Goal: Book appointment/travel/reservation

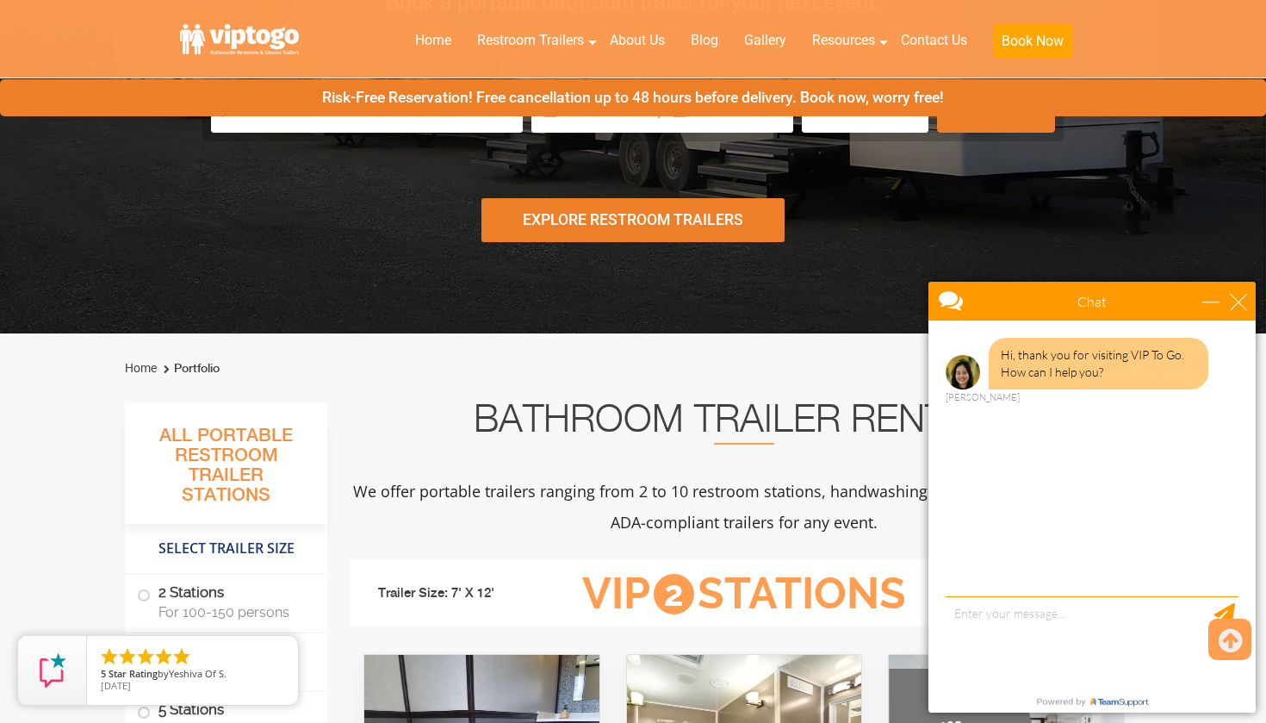
scroll to position [298, 0]
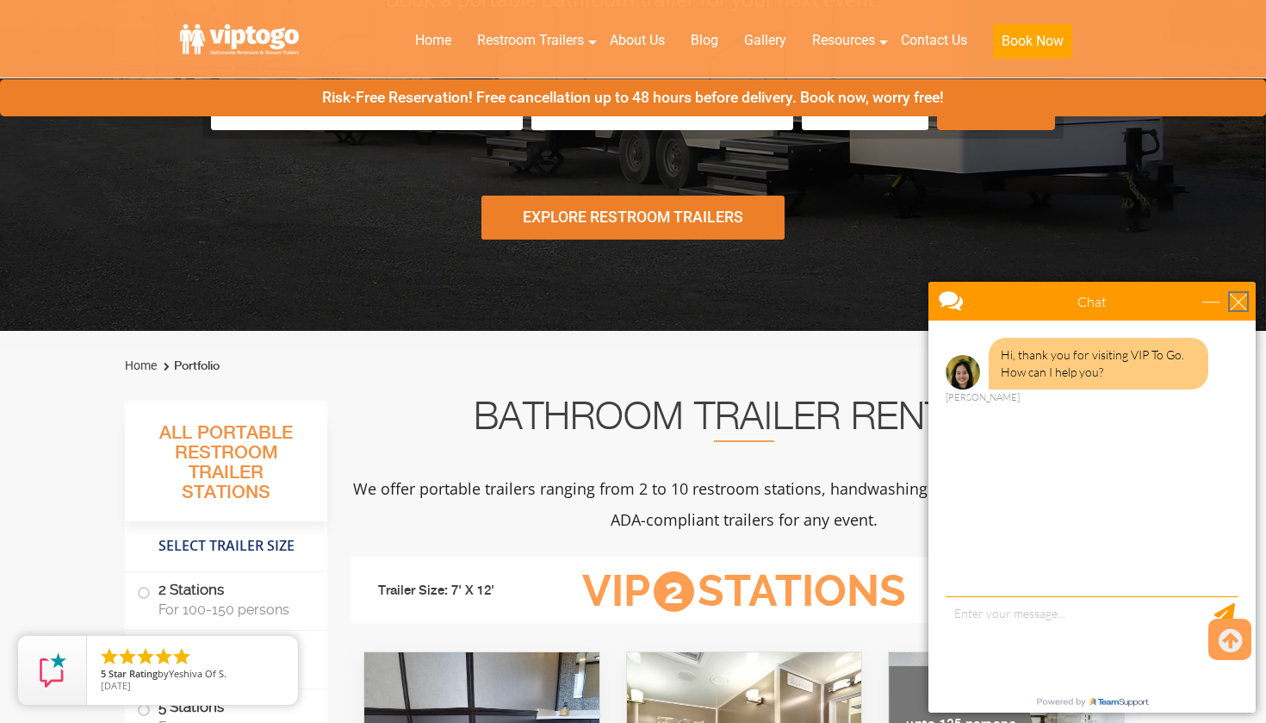
click at [1244, 302] on div "close" at bounding box center [1238, 301] width 17 height 17
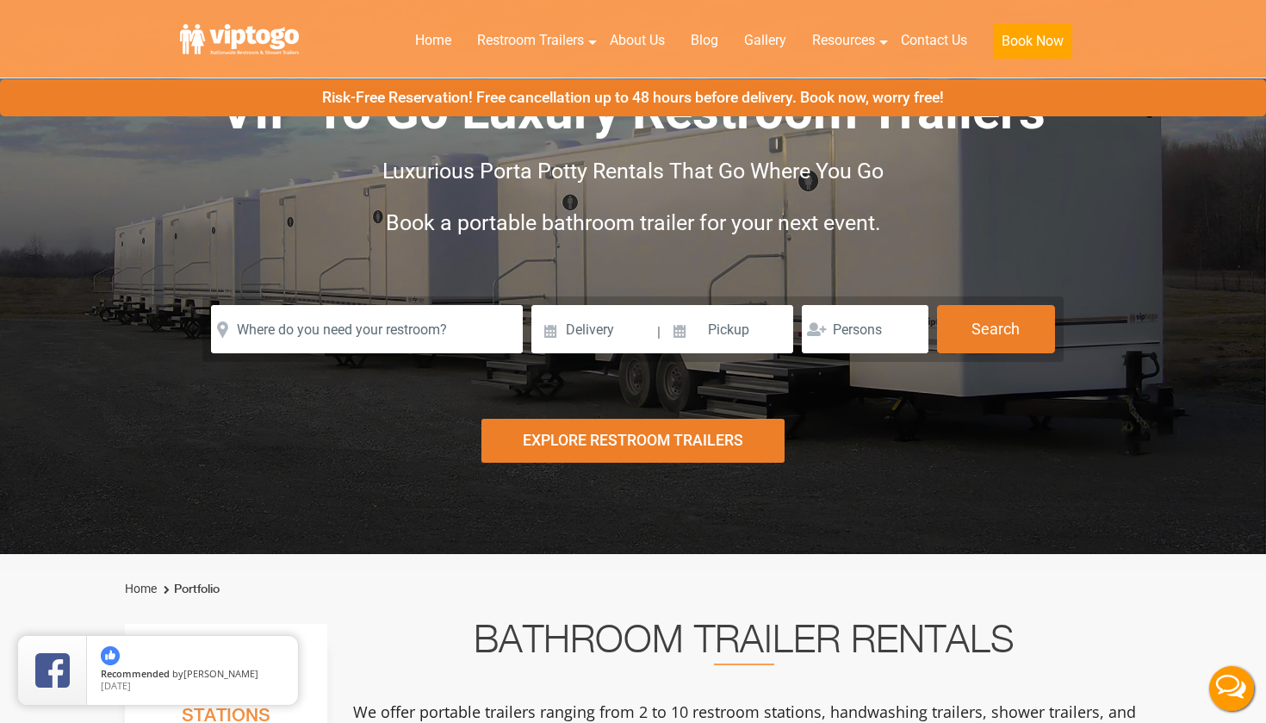
scroll to position [71, 0]
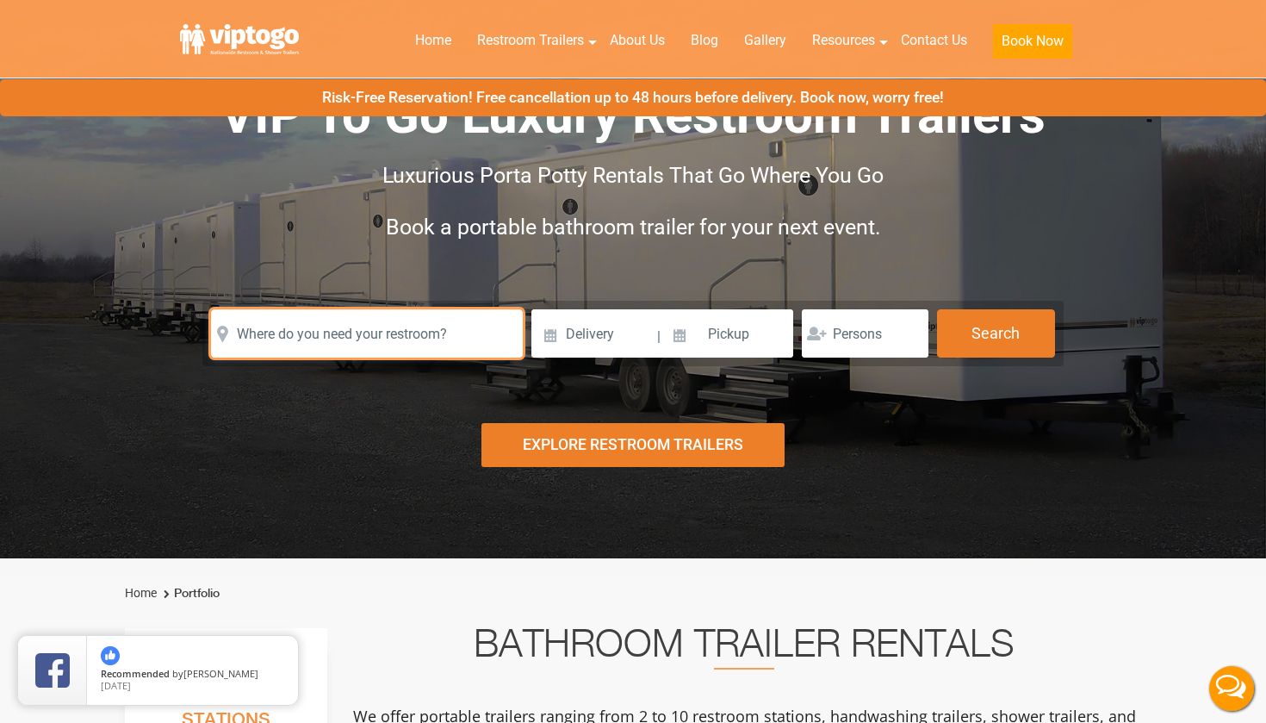
click at [466, 345] on input "text" at bounding box center [367, 333] width 312 height 48
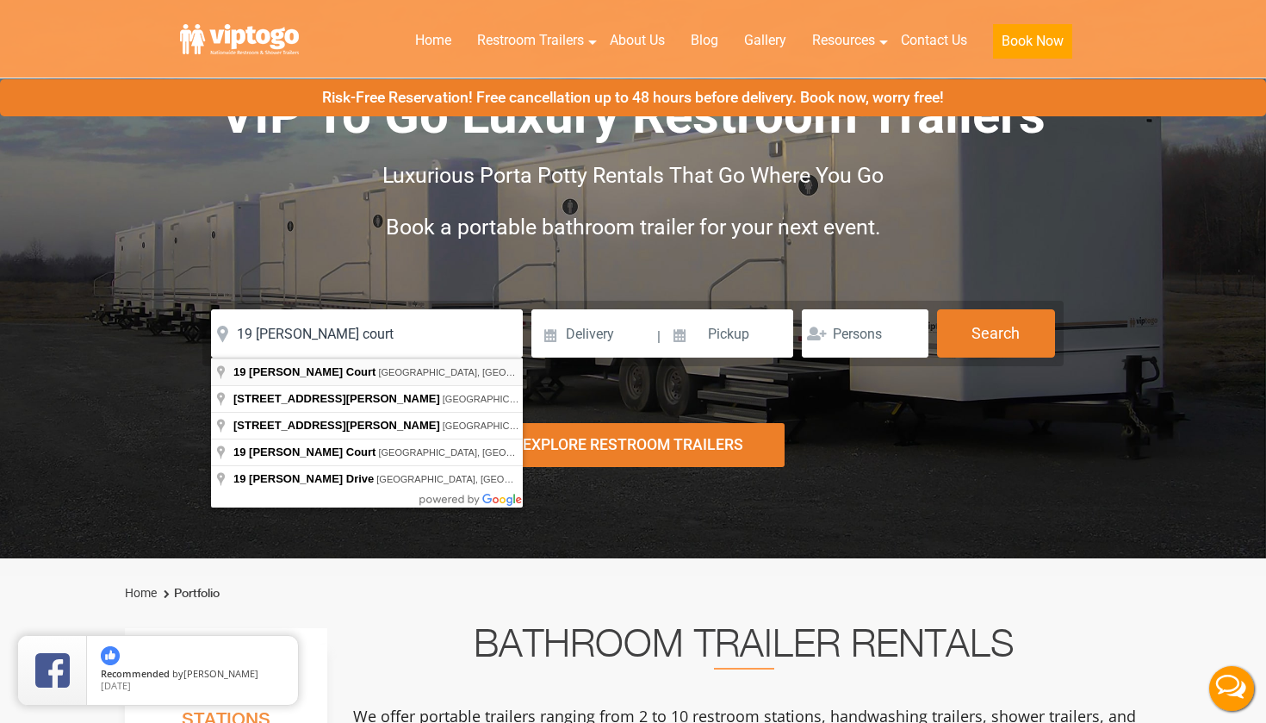
type input "[STREET_ADDRESS][PERSON_NAME]"
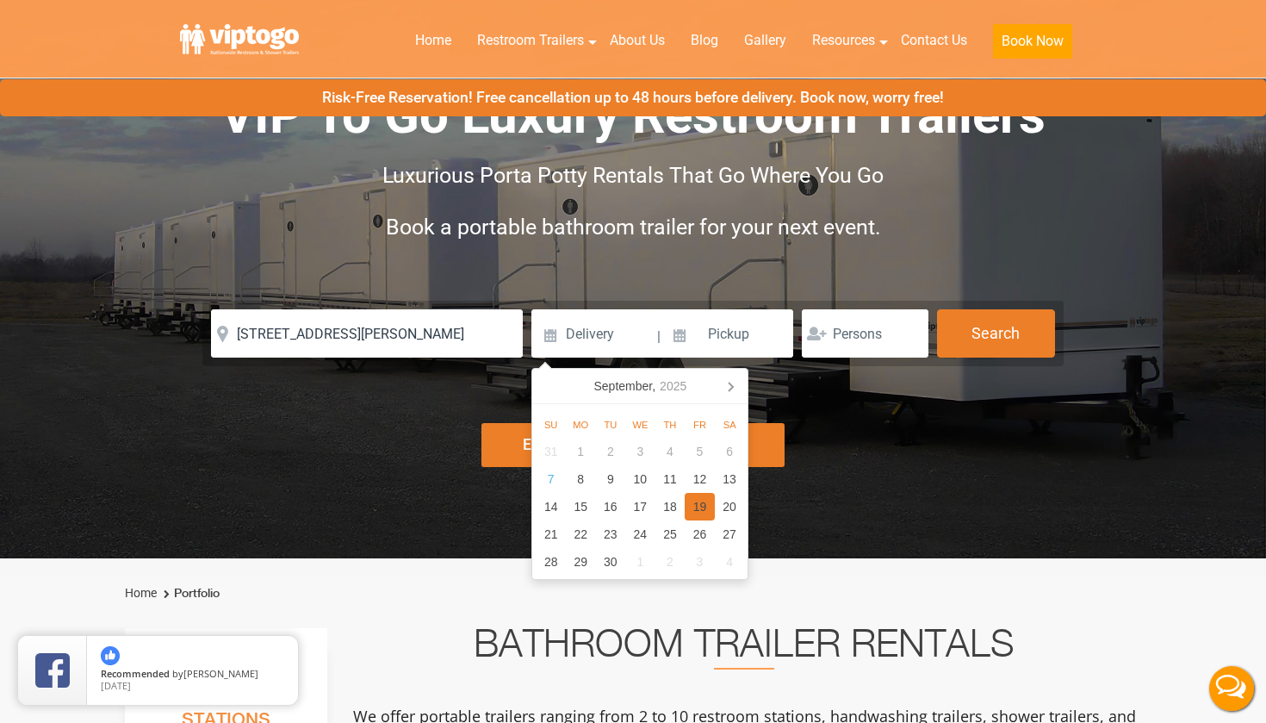
click at [707, 502] on div "19" at bounding box center [700, 507] width 30 height 28
type input "09/19/2025"
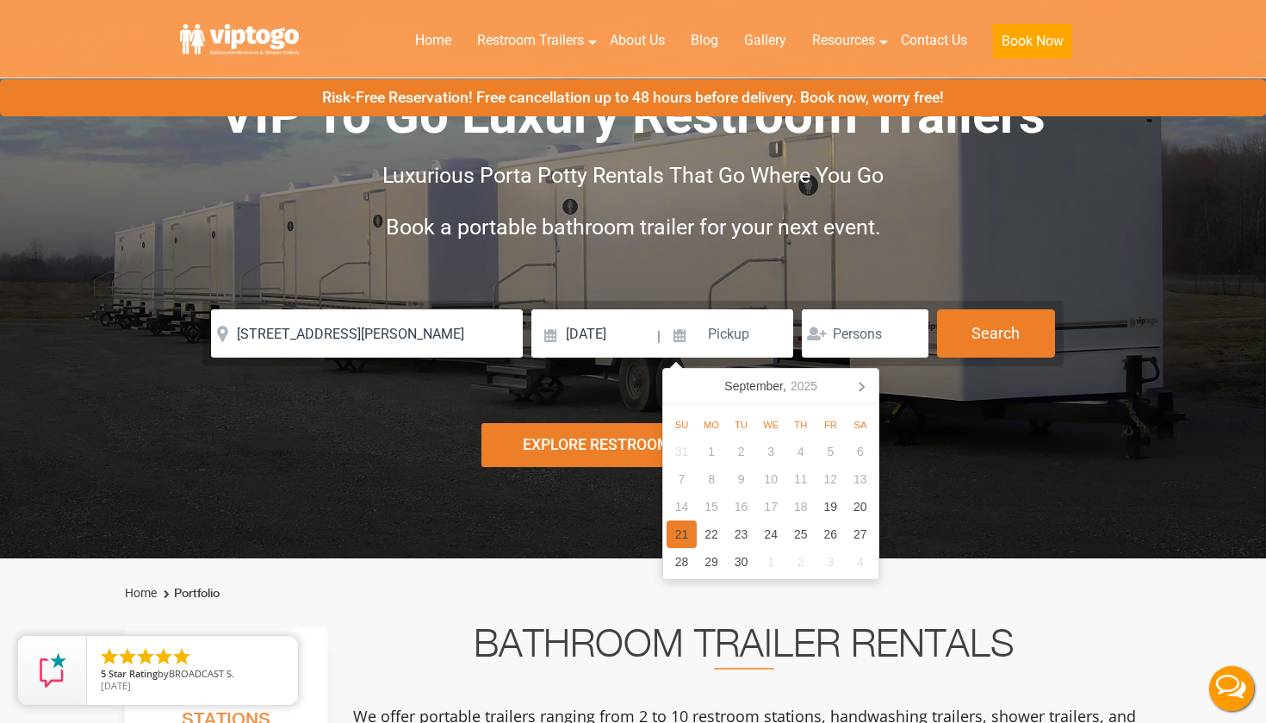
click at [684, 530] on div "21" at bounding box center [682, 534] width 30 height 28
type input "09/21/2025"
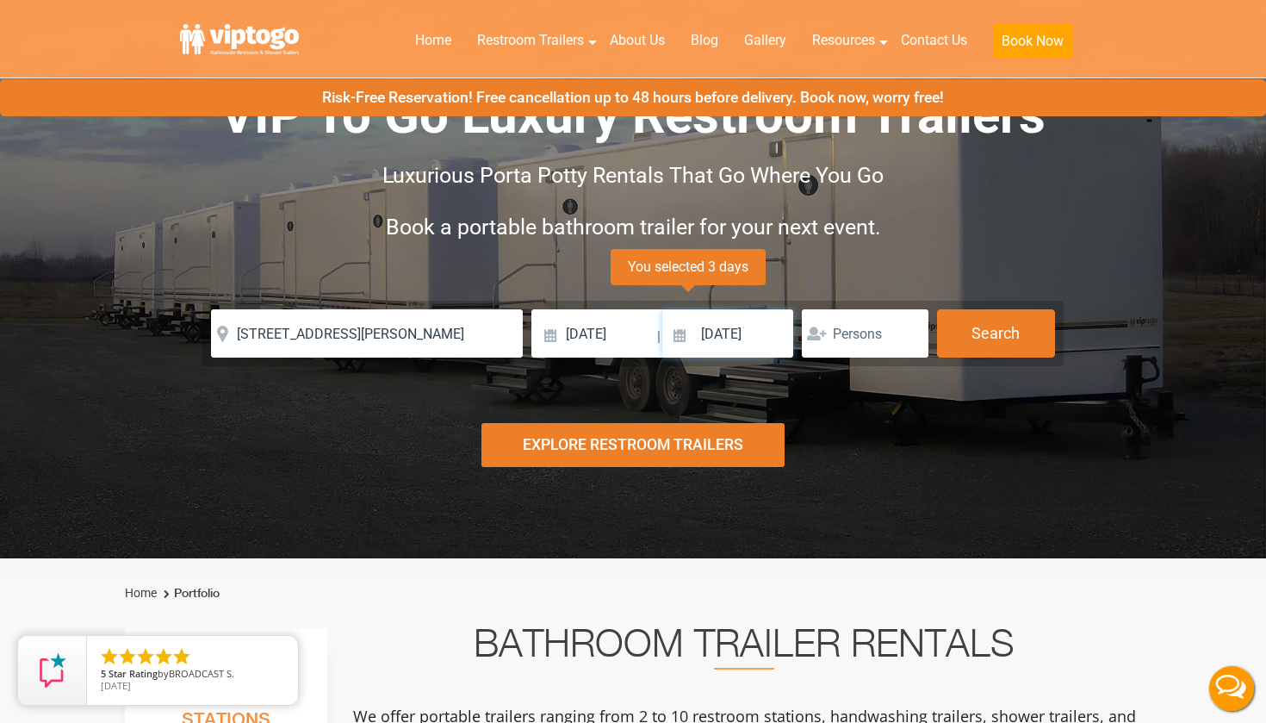
click at [681, 336] on input "09/21/2025" at bounding box center [728, 333] width 131 height 48
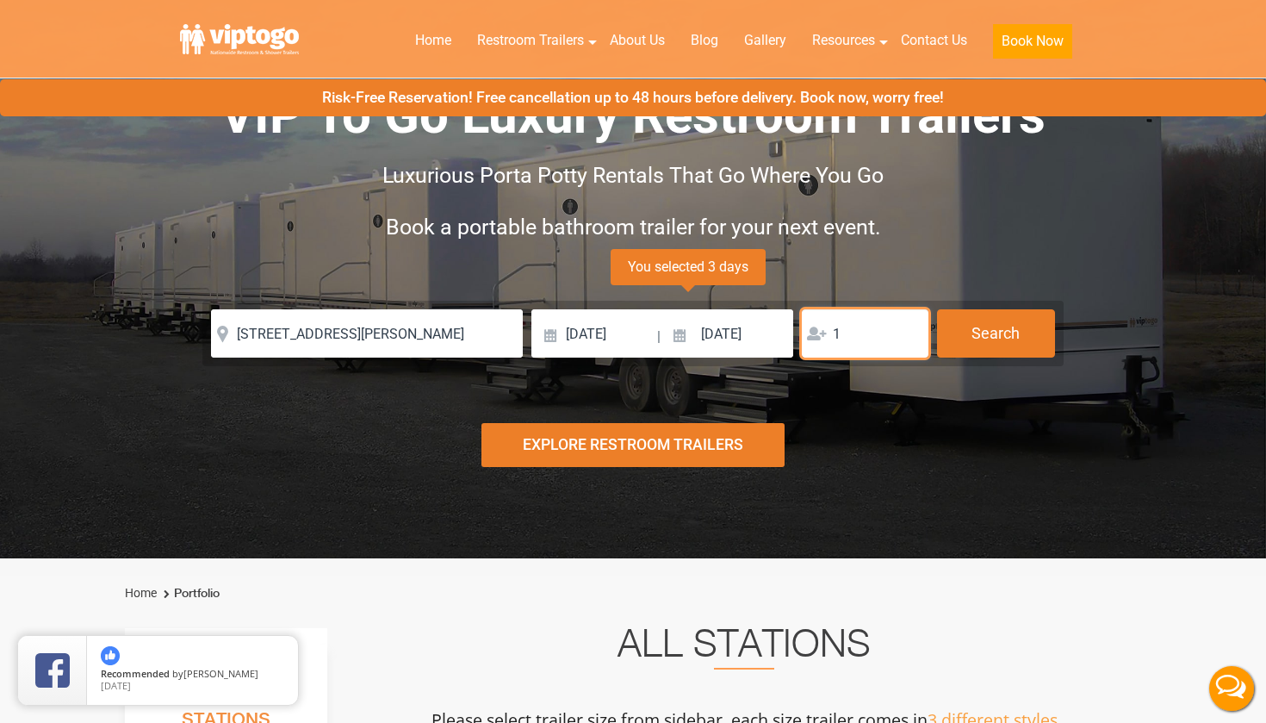
click at [912, 335] on input "1" at bounding box center [865, 333] width 127 height 48
type input "2"
click at [910, 330] on input "2" at bounding box center [865, 333] width 127 height 48
click at [869, 338] on input "2" at bounding box center [865, 333] width 127 height 48
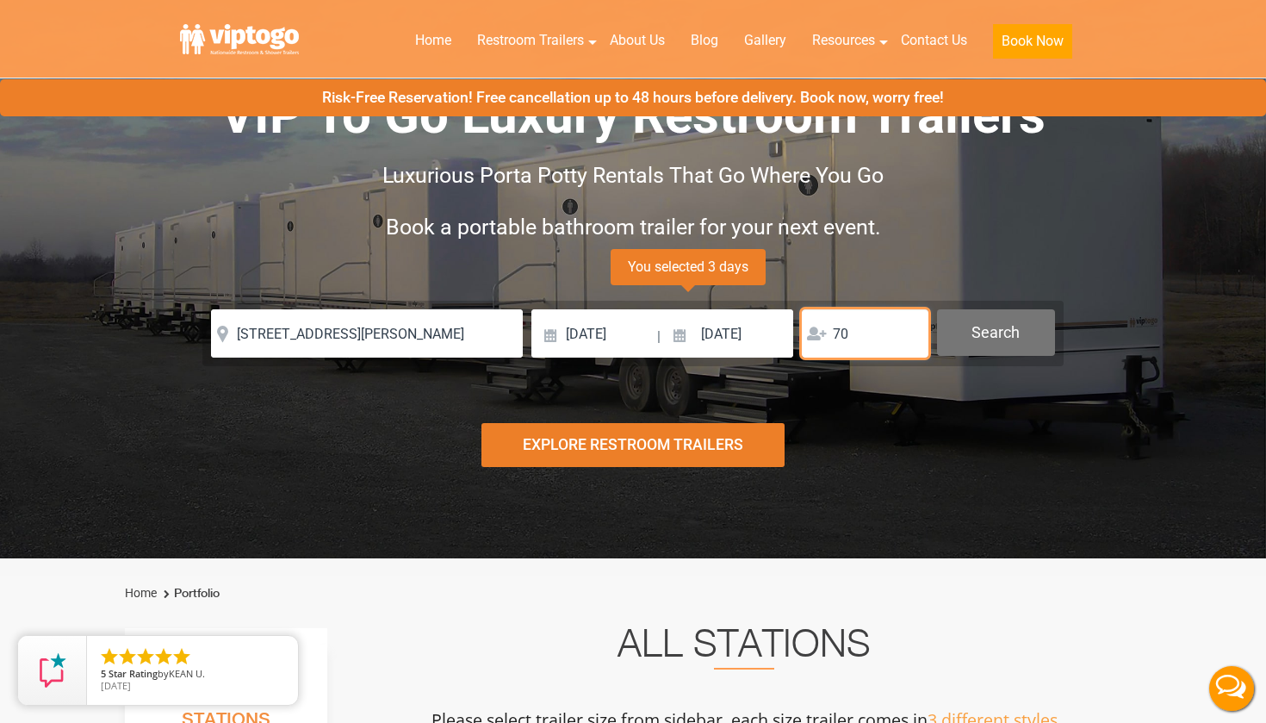
type input "70"
click at [959, 337] on button "Search" at bounding box center [996, 332] width 118 height 47
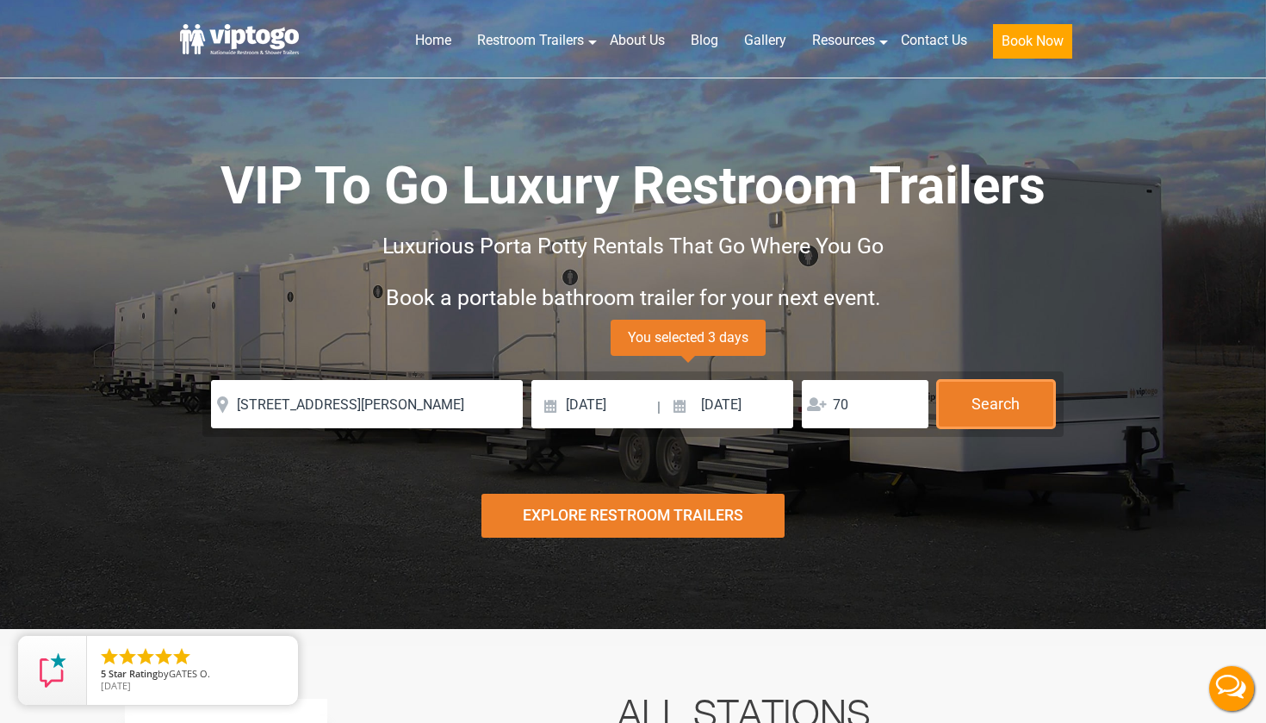
scroll to position [0, 0]
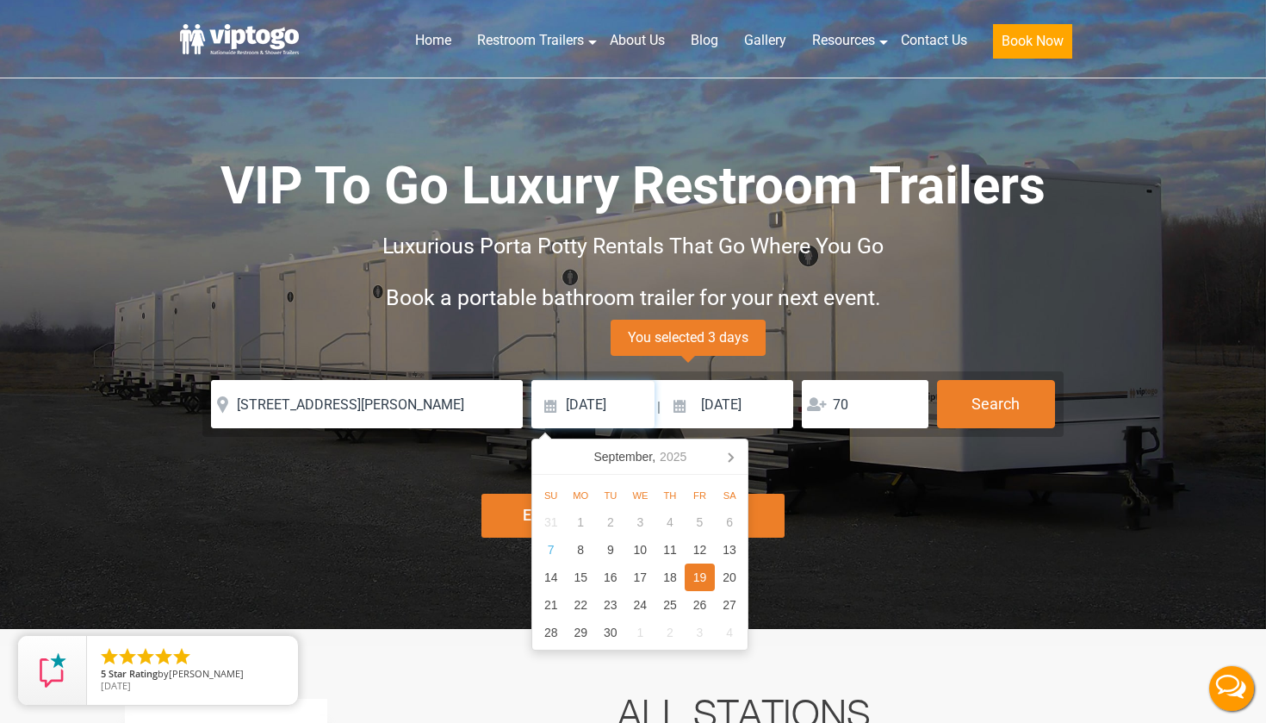
click at [551, 406] on input "09/19/2025" at bounding box center [593, 404] width 123 height 48
click at [986, 390] on button "Search" at bounding box center [996, 403] width 118 height 47
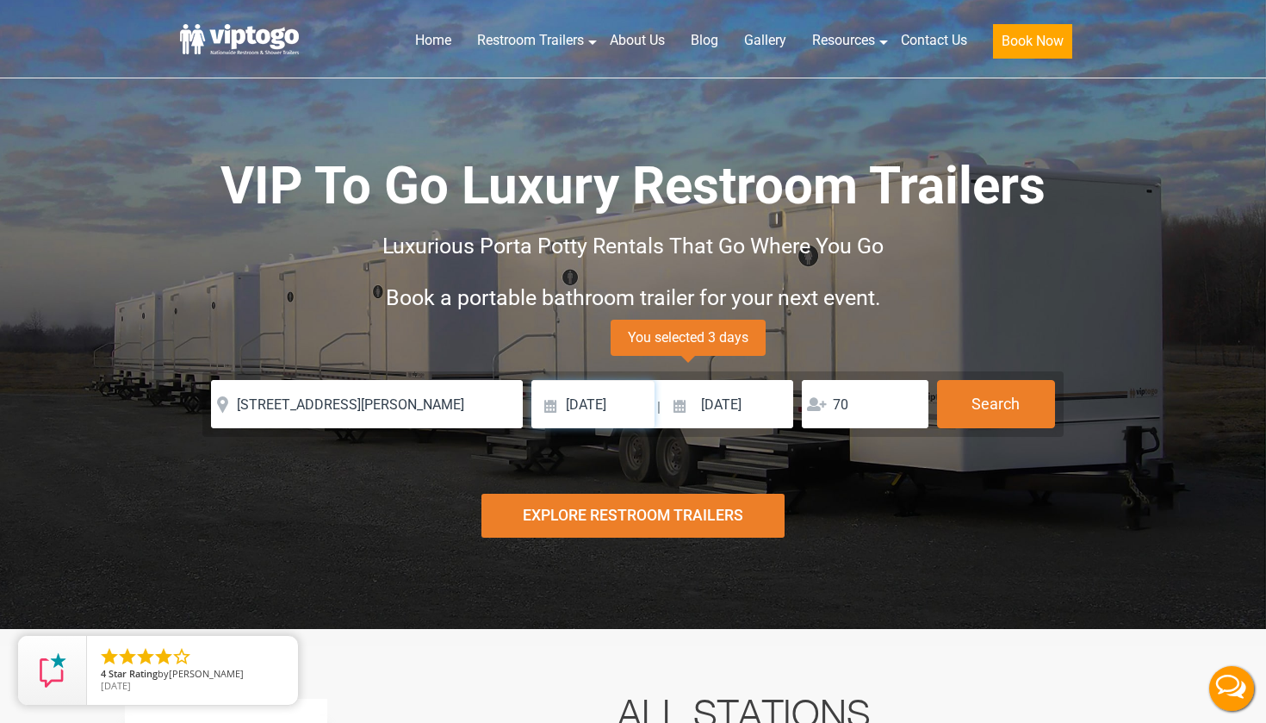
click at [550, 409] on input "09/19/2025" at bounding box center [593, 404] width 123 height 48
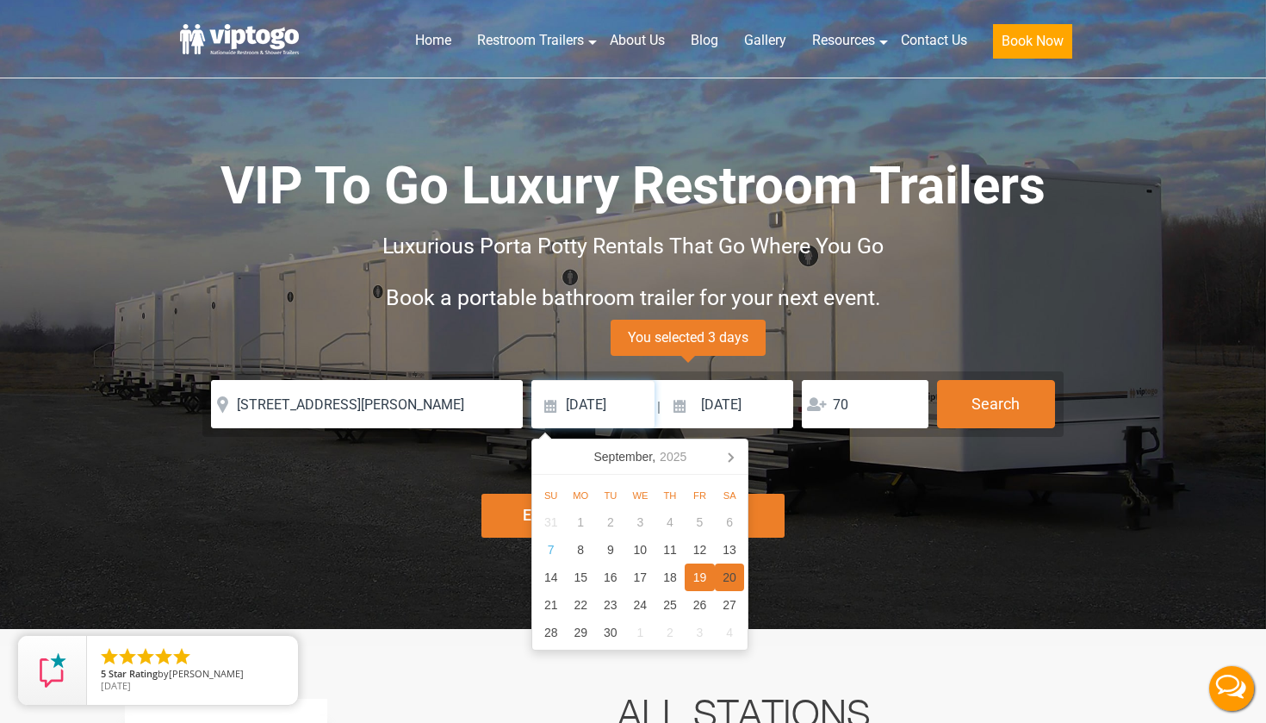
click at [735, 582] on div "20" at bounding box center [730, 577] width 30 height 28
type input "[DATE]"
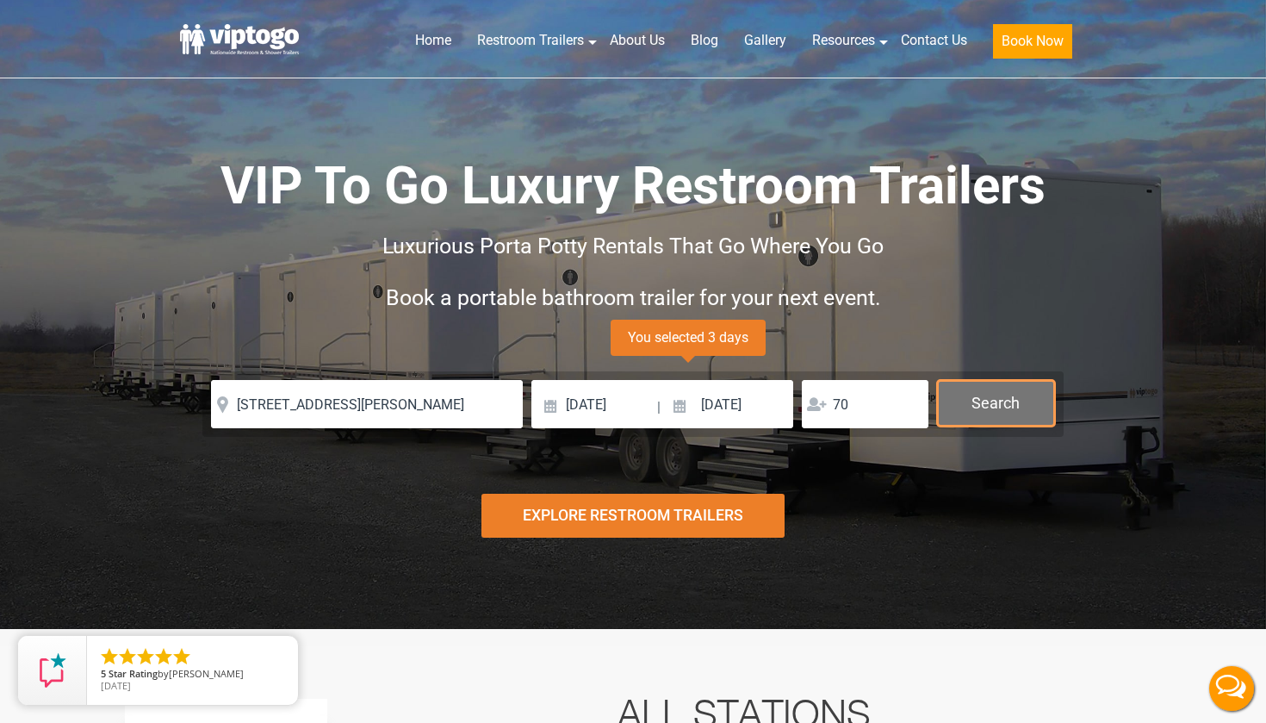
click at [986, 408] on button "Search" at bounding box center [996, 403] width 118 height 47
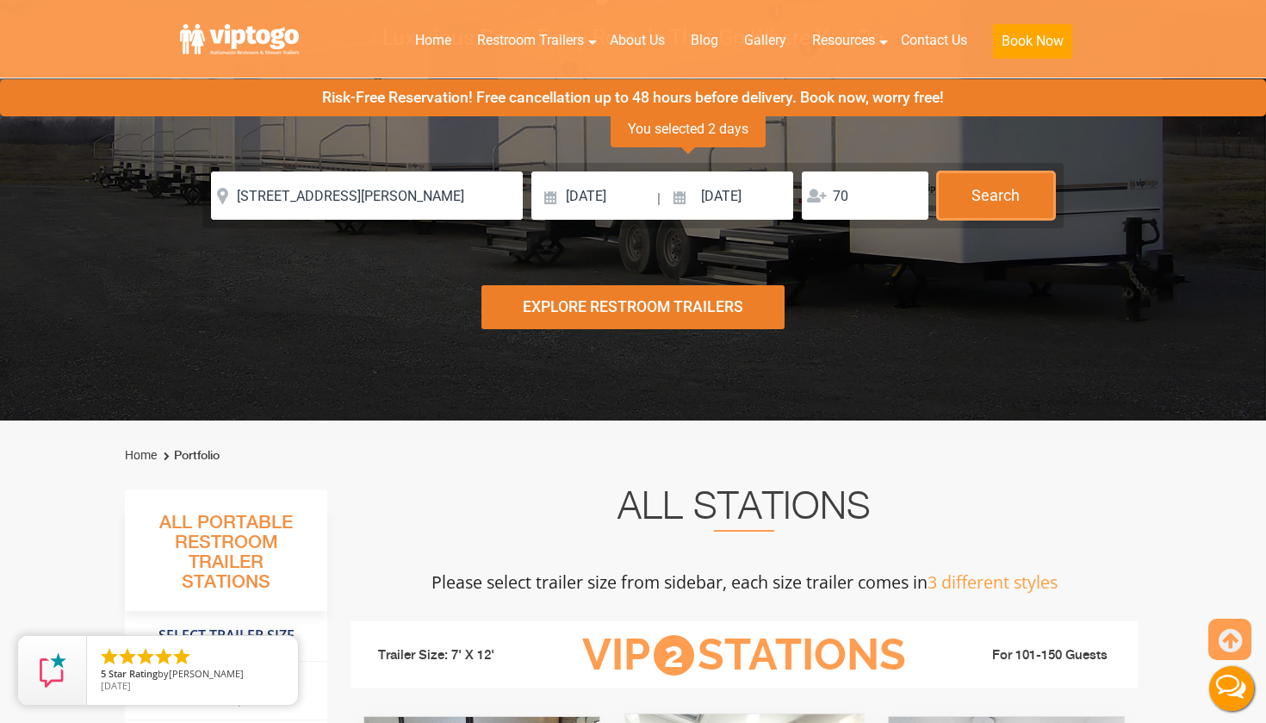
scroll to position [54, 0]
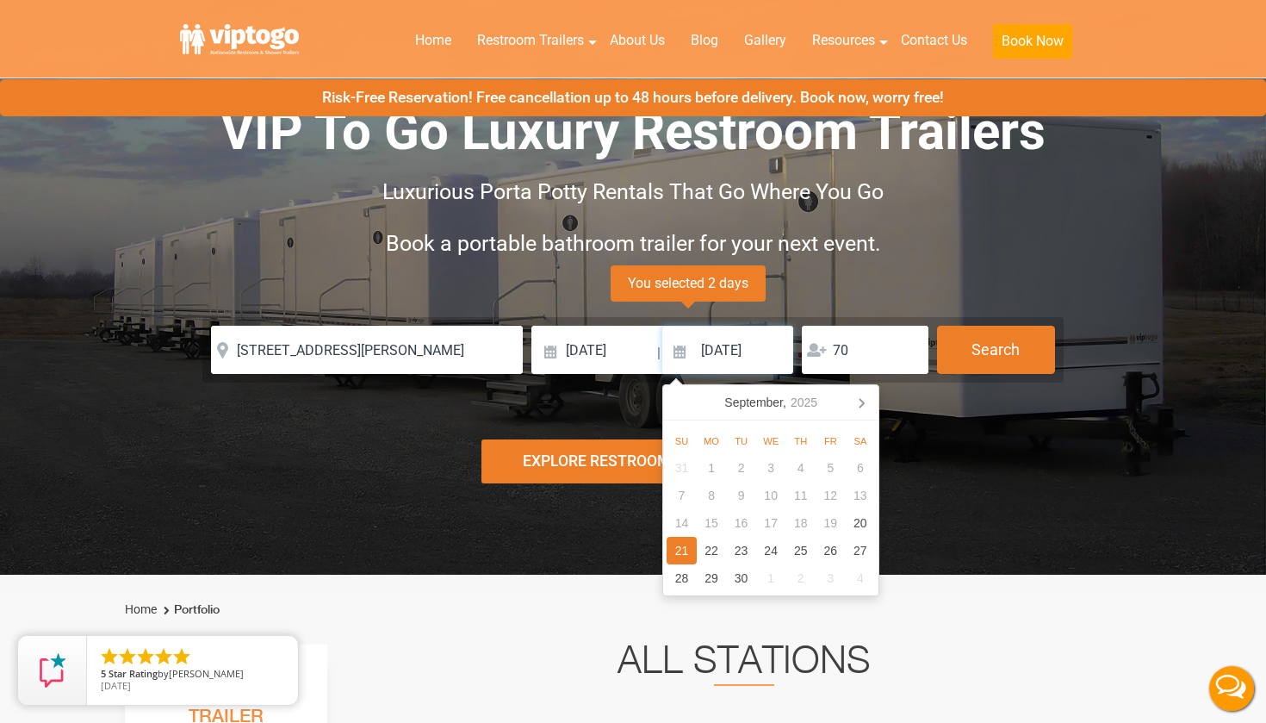
click at [677, 350] on input "09/21/2025" at bounding box center [728, 350] width 131 height 48
click at [853, 520] on div "20" at bounding box center [861, 523] width 30 height 28
type input "[DATE]"
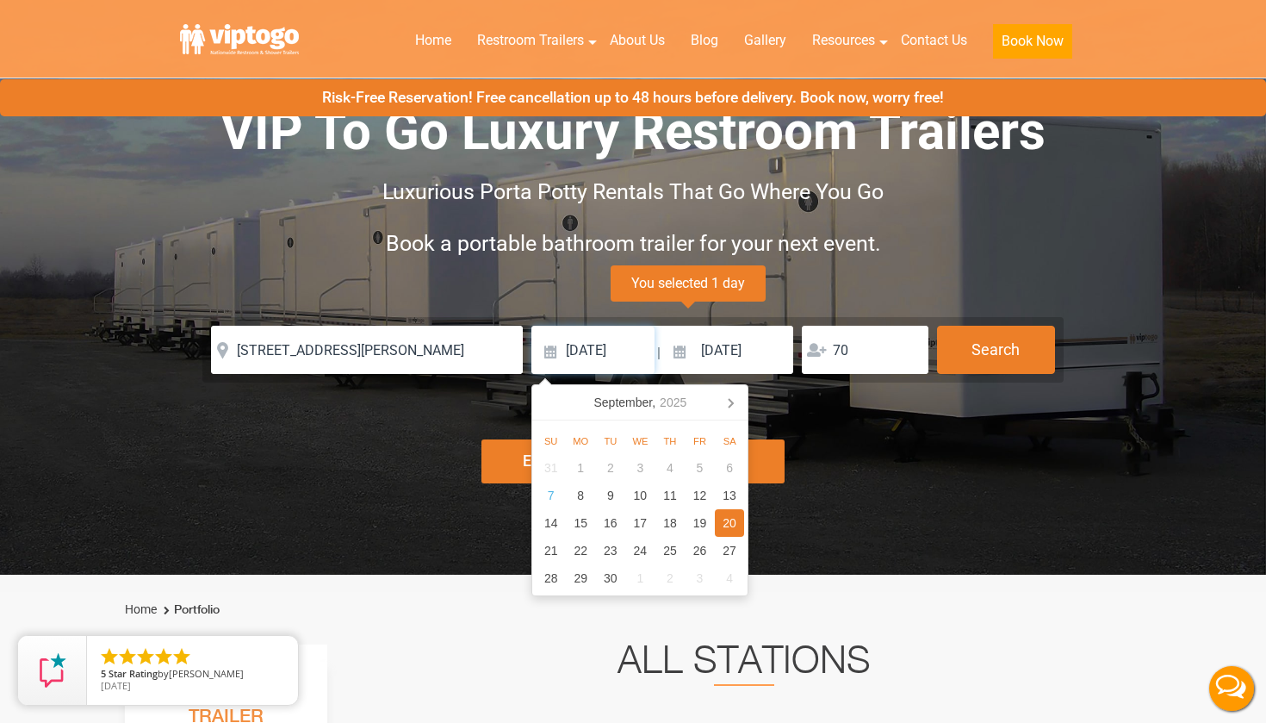
click at [544, 357] on input "[DATE]" at bounding box center [593, 350] width 123 height 48
click at [551, 352] on input "[DATE]" at bounding box center [593, 350] width 123 height 48
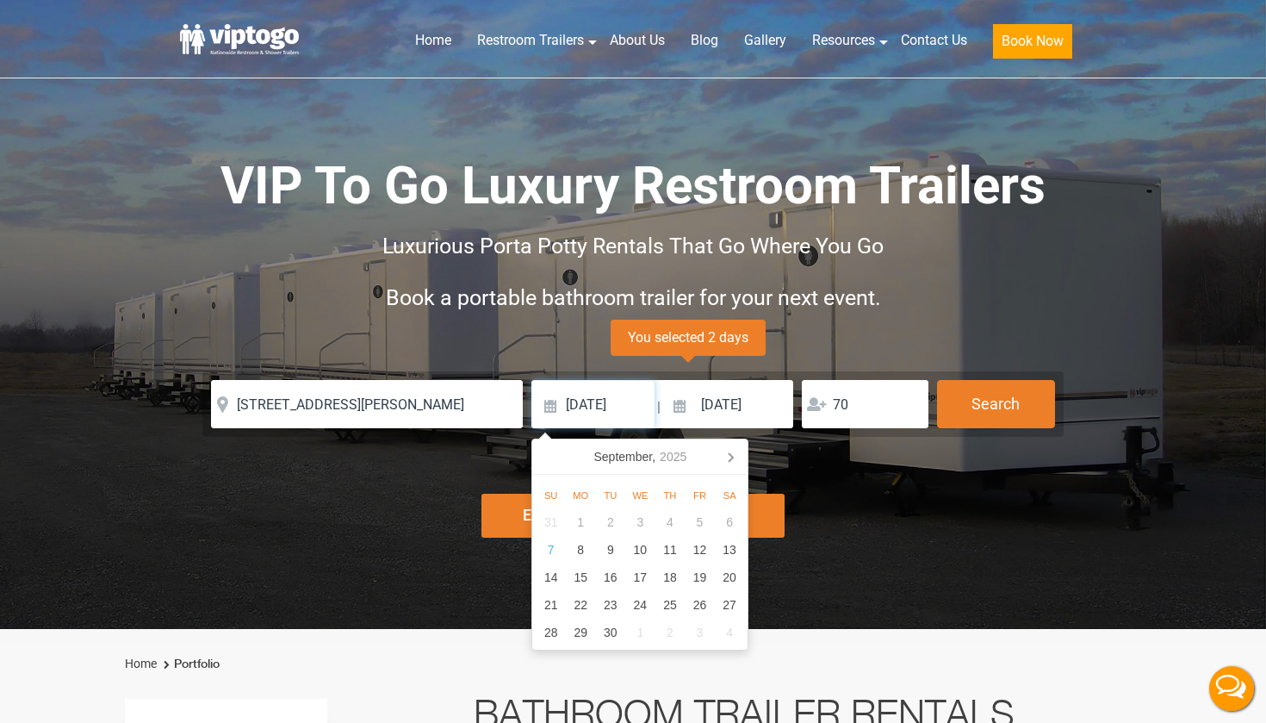
click at [559, 405] on input "[DATE]" at bounding box center [593, 404] width 123 height 48
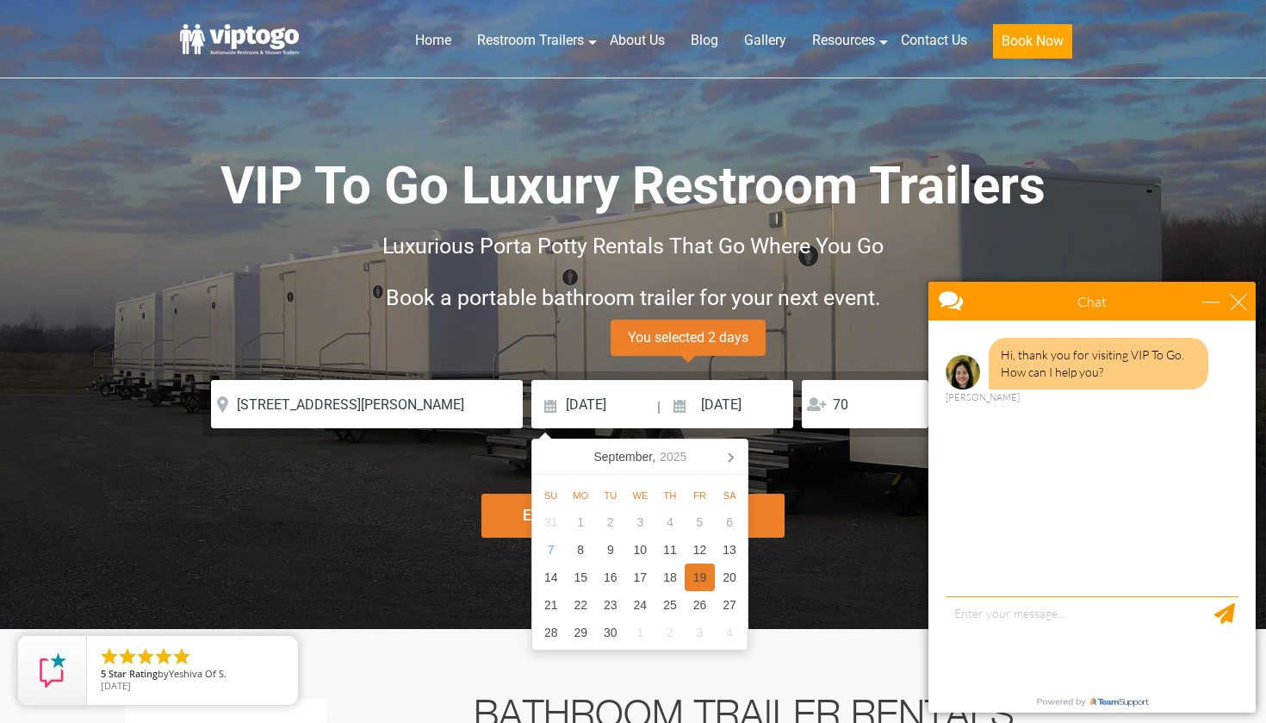
click at [712, 576] on div "19" at bounding box center [700, 577] width 30 height 28
type input "09/19/2025"
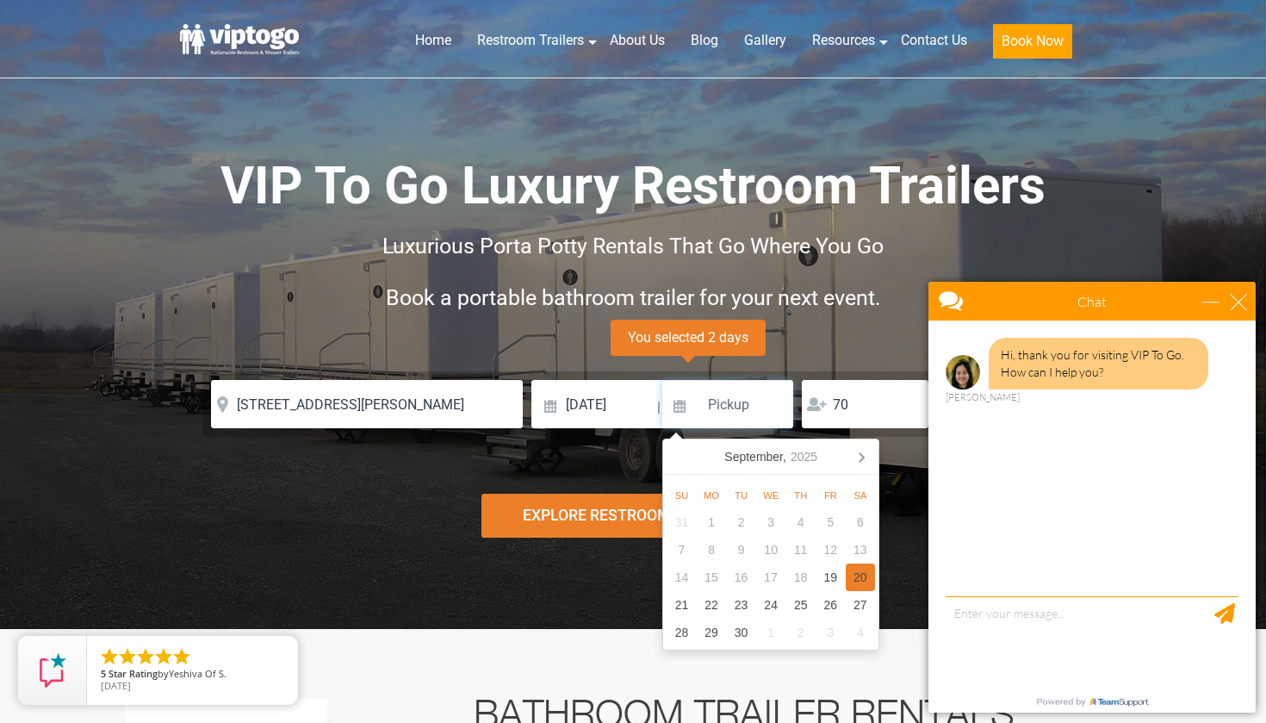
click at [859, 576] on div "20" at bounding box center [861, 577] width 30 height 28
type input "[DATE]"
click at [675, 400] on input "[DATE]" at bounding box center [728, 404] width 131 height 48
click at [685, 411] on input "[DATE]" at bounding box center [728, 404] width 131 height 48
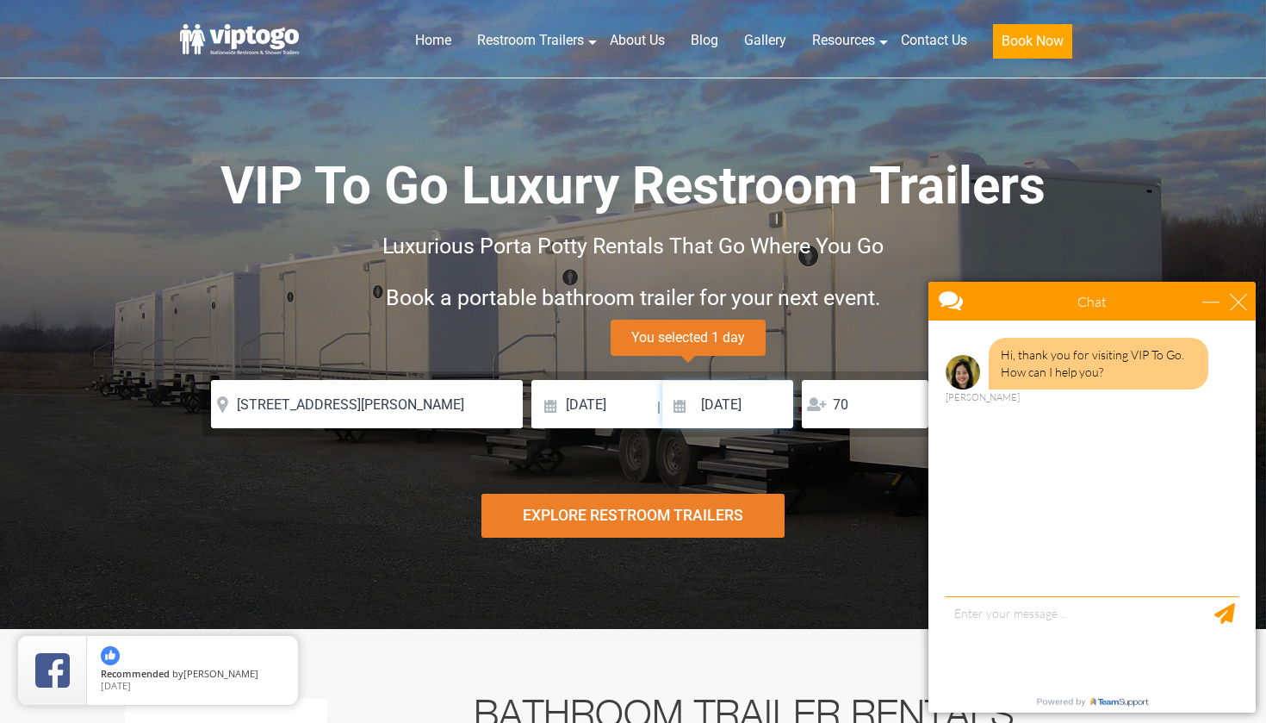
click at [681, 410] on input "[DATE]" at bounding box center [728, 404] width 131 height 48
click at [1231, 302] on div "close" at bounding box center [1238, 301] width 17 height 17
